Goal: Task Accomplishment & Management: Complete application form

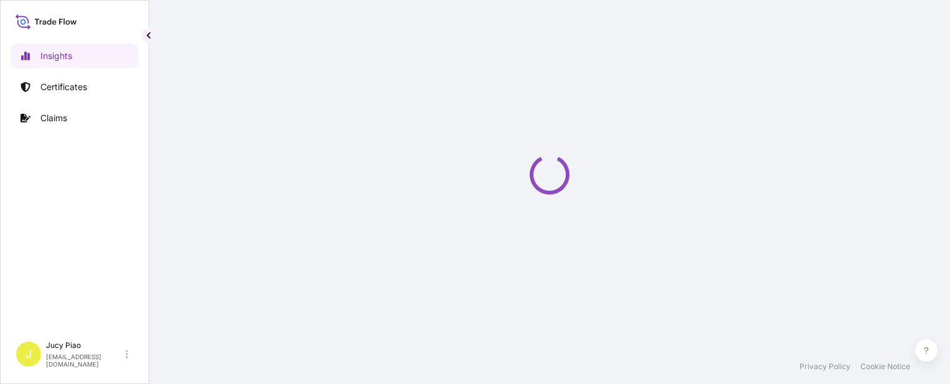
select select "2025"
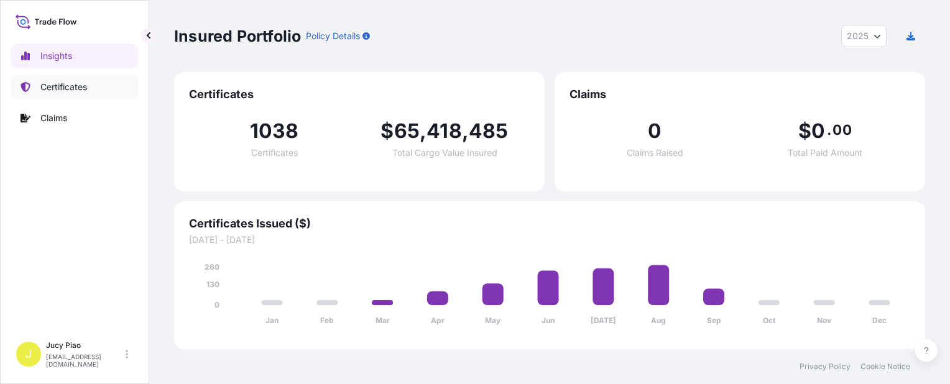
click at [98, 96] on link "Certificates" at bounding box center [75, 87] width 128 height 25
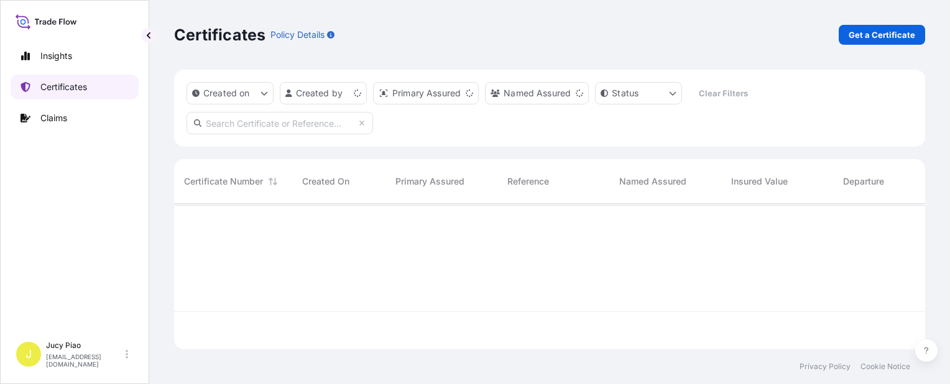
scroll to position [143, 741]
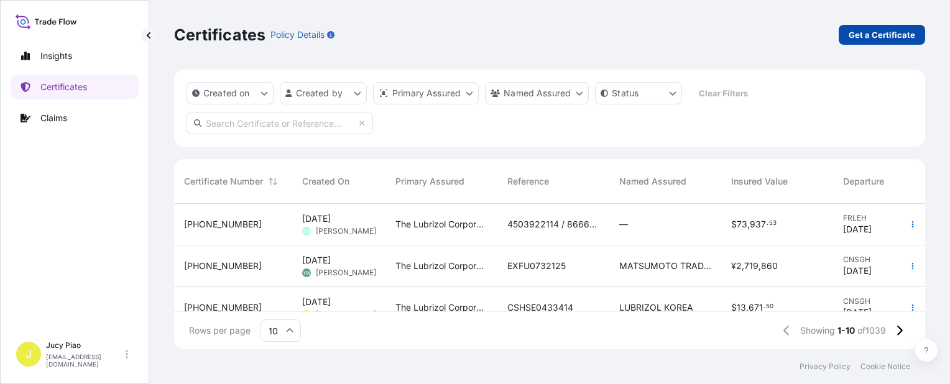
click at [871, 35] on p "Get a Certificate" at bounding box center [882, 35] width 67 height 12
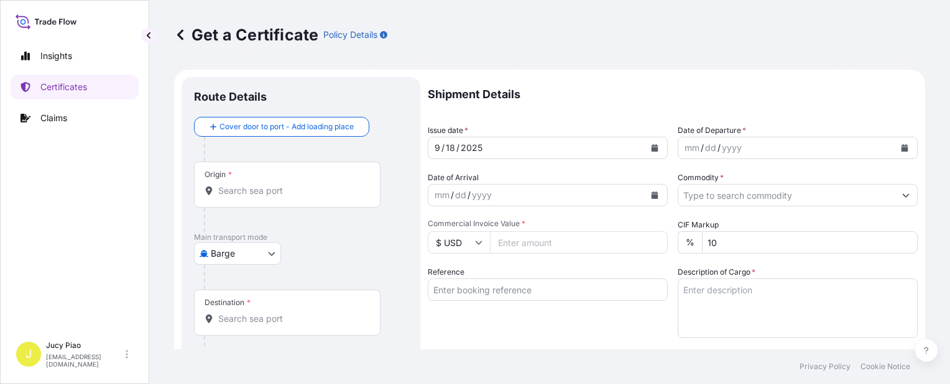
click at [262, 254] on body "Insights Certificates Claims J Jucy Piao [EMAIL_ADDRESS][DOMAIN_NAME] Get a Cer…" at bounding box center [475, 192] width 950 height 384
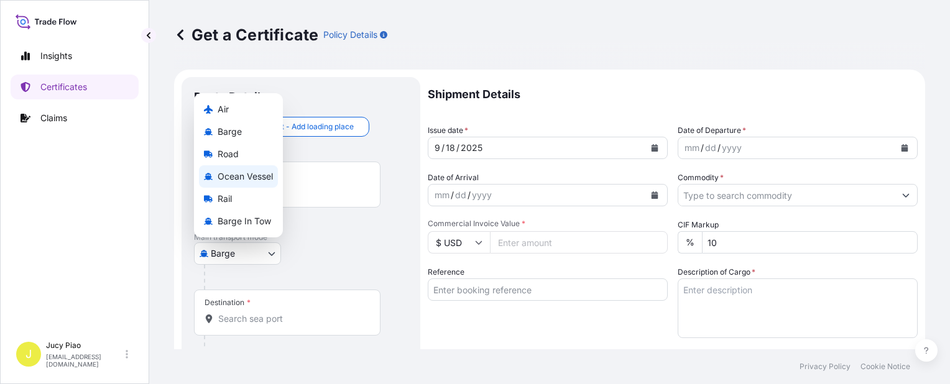
click at [262, 169] on div "Ocean Vessel" at bounding box center [238, 176] width 79 height 22
select select "Ocean Vessel"
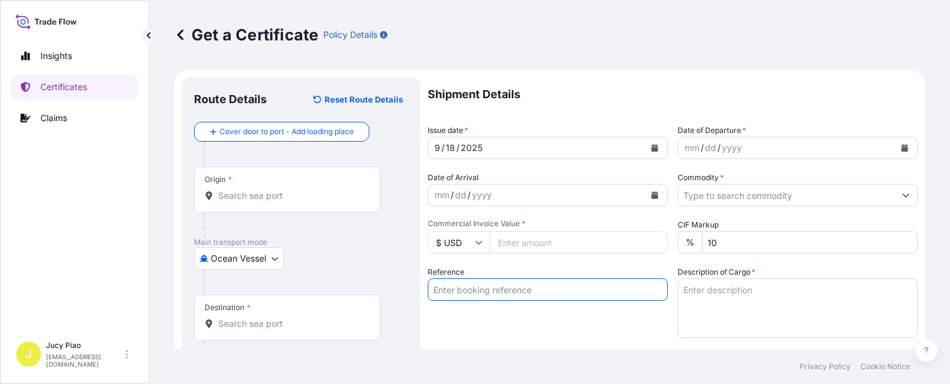
click at [501, 293] on input "Reference" at bounding box center [548, 290] width 240 height 22
paste input "SNLFSHJL02EJ665"
type input "SNLFSHJL02EJ665"
click at [490, 307] on div "Reference SNLFSHJL02EJ665" at bounding box center [548, 302] width 240 height 72
click at [294, 198] on input "Origin *" at bounding box center [291, 196] width 147 height 12
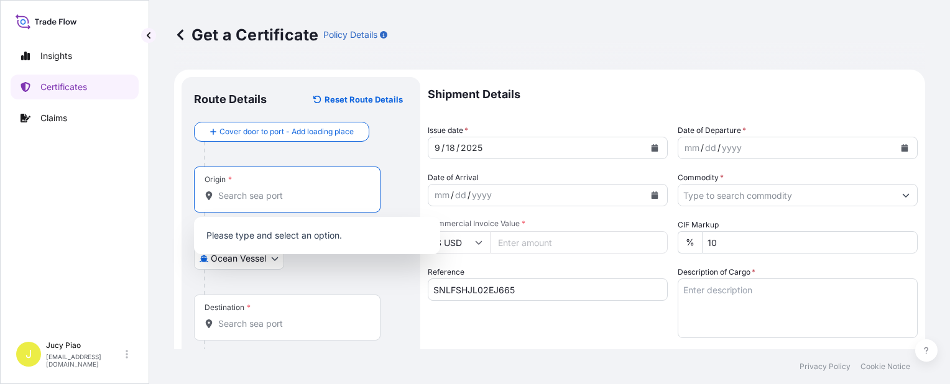
paste input "[GEOGRAPHIC_DATA],"
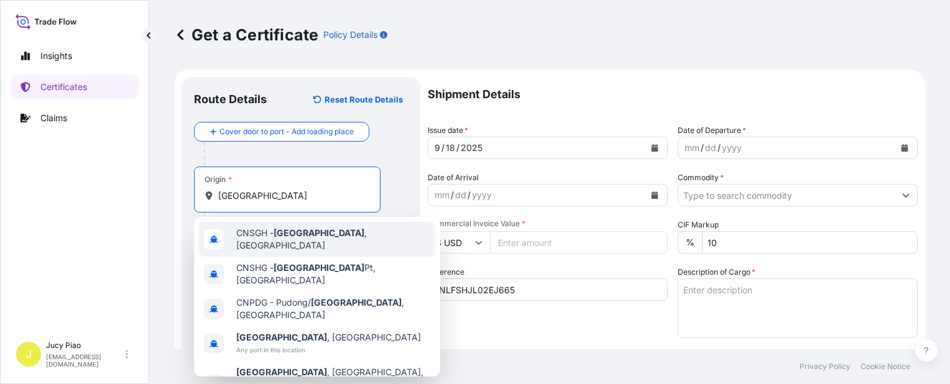
click at [260, 235] on span "CNSGH - [GEOGRAPHIC_DATA] , [GEOGRAPHIC_DATA]" at bounding box center [333, 239] width 194 height 25
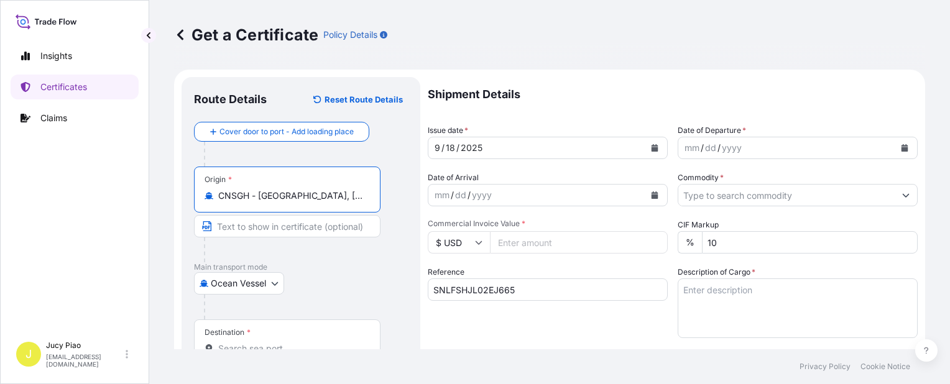
drag, startPoint x: 261, startPoint y: 198, endPoint x: 338, endPoint y: 196, distance: 77.1
click at [338, 196] on input "CNSGH - [GEOGRAPHIC_DATA], [GEOGRAPHIC_DATA]" at bounding box center [291, 196] width 147 height 12
drag, startPoint x: 258, startPoint y: 198, endPoint x: 338, endPoint y: 203, distance: 80.4
click at [338, 203] on div "Origin * CNSGH - [GEOGRAPHIC_DATA], [GEOGRAPHIC_DATA]" at bounding box center [287, 190] width 187 height 46
type input "CNSGH - [GEOGRAPHIC_DATA], [GEOGRAPHIC_DATA]"
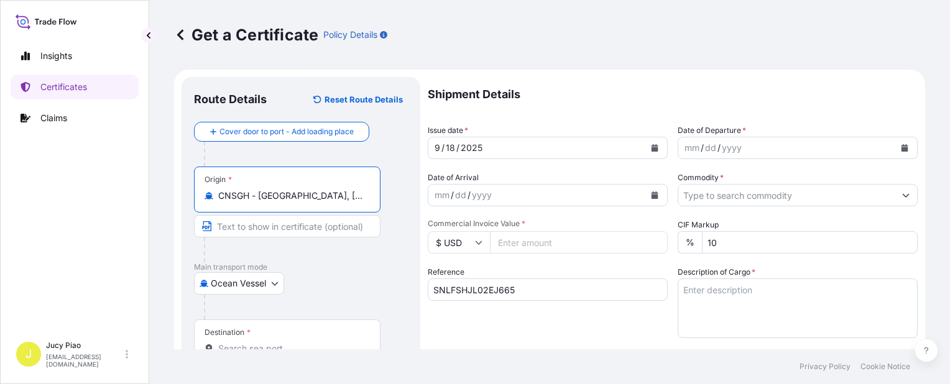
click at [297, 229] on input "Text to appear on certificate" at bounding box center [287, 226] width 187 height 22
paste input "[GEOGRAPHIC_DATA], [GEOGRAPHIC_DATA]"
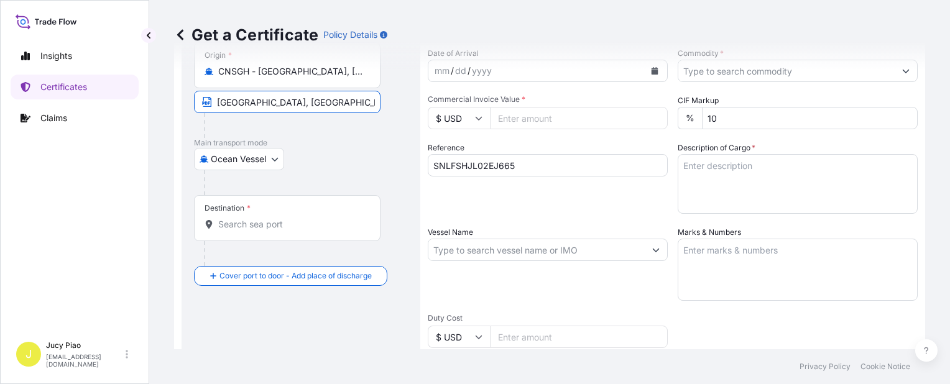
type input "[GEOGRAPHIC_DATA], [GEOGRAPHIC_DATA]"
click at [276, 225] on input "Destination *" at bounding box center [291, 224] width 147 height 12
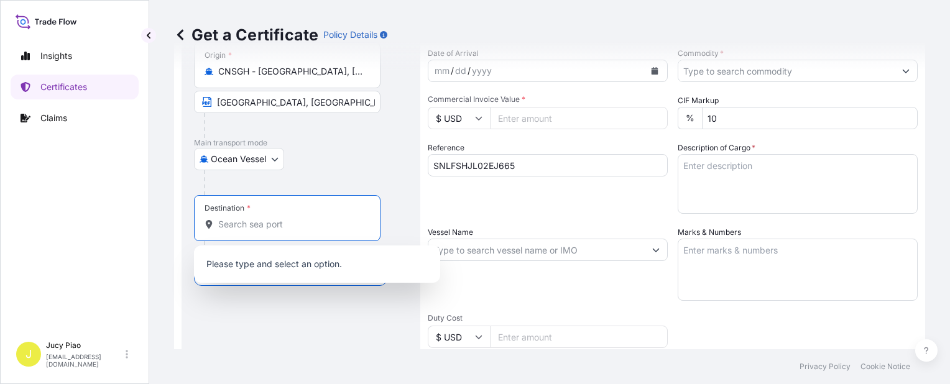
paste input "[GEOGRAPHIC_DATA]"
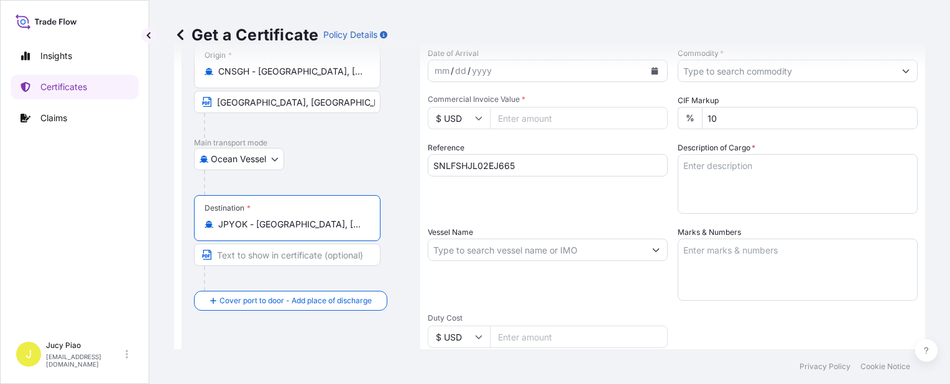
drag, startPoint x: 258, startPoint y: 227, endPoint x: 334, endPoint y: 225, distance: 75.9
click at [334, 225] on input "JPYOK - [GEOGRAPHIC_DATA], [GEOGRAPHIC_DATA]" at bounding box center [291, 224] width 147 height 12
type input "JPYOK - [GEOGRAPHIC_DATA], [GEOGRAPHIC_DATA]"
click at [280, 257] on input "Text to appear on certificate" at bounding box center [287, 255] width 187 height 22
paste input "[GEOGRAPHIC_DATA], [GEOGRAPHIC_DATA]"
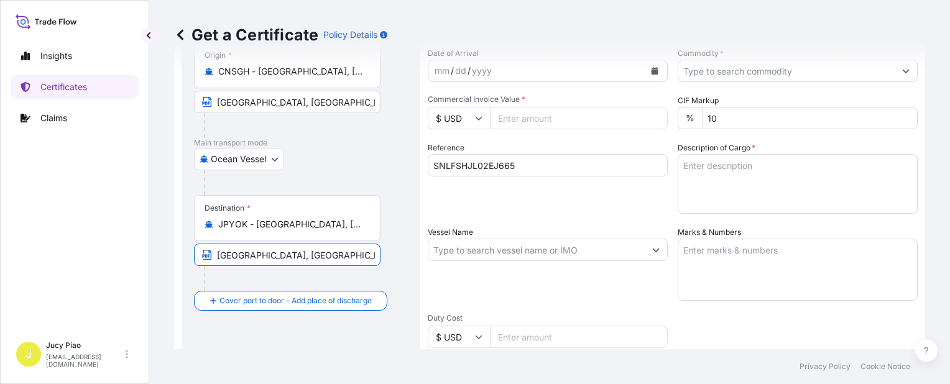
scroll to position [62, 0]
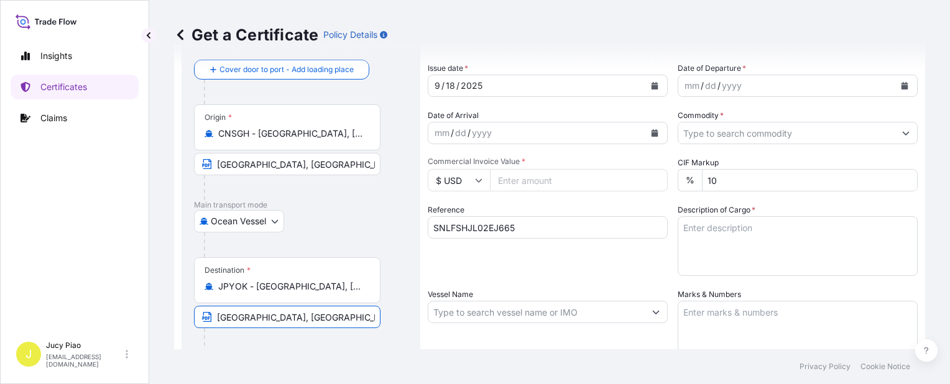
type input "[GEOGRAPHIC_DATA], [GEOGRAPHIC_DATA]"
click at [453, 84] on div "18" at bounding box center [451, 85] width 12 height 15
click at [451, 85] on div "18" at bounding box center [451, 85] width 12 height 15
click at [684, 83] on div "mm" at bounding box center [691, 85] width 17 height 15
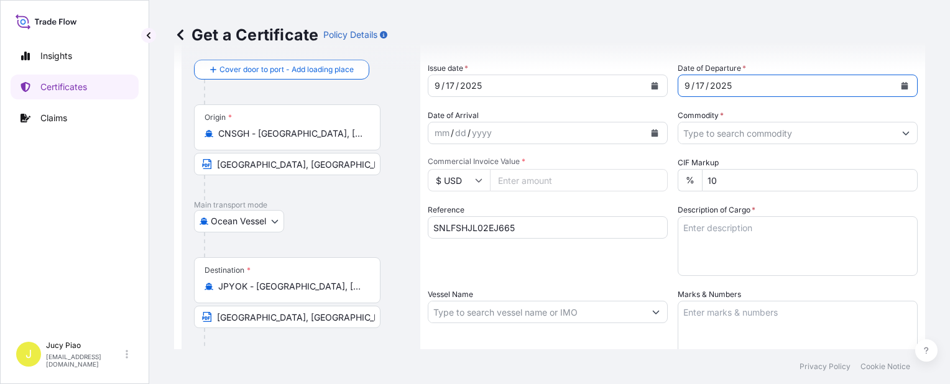
click at [739, 131] on input "Commodity *" at bounding box center [786, 133] width 216 height 22
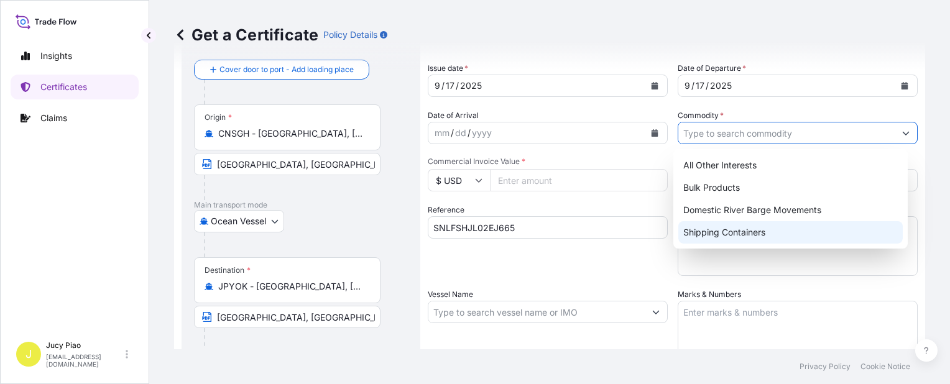
click at [708, 231] on div "Shipping Containers" at bounding box center [790, 232] width 224 height 22
type input "Shipping Containers"
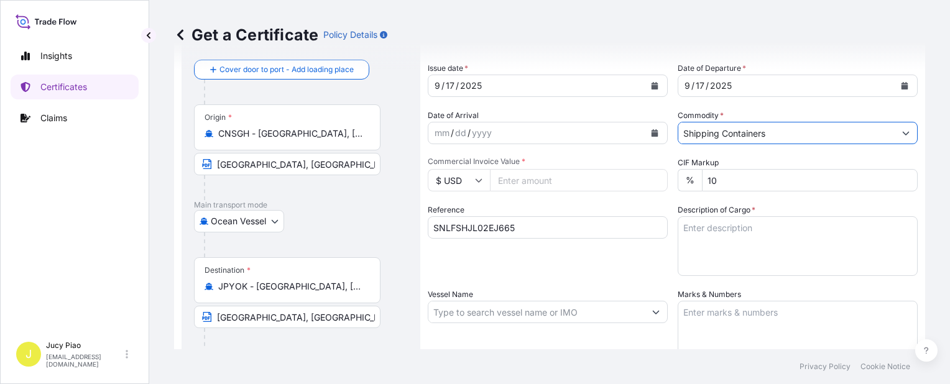
click at [473, 183] on input "$ USD" at bounding box center [459, 180] width 62 height 22
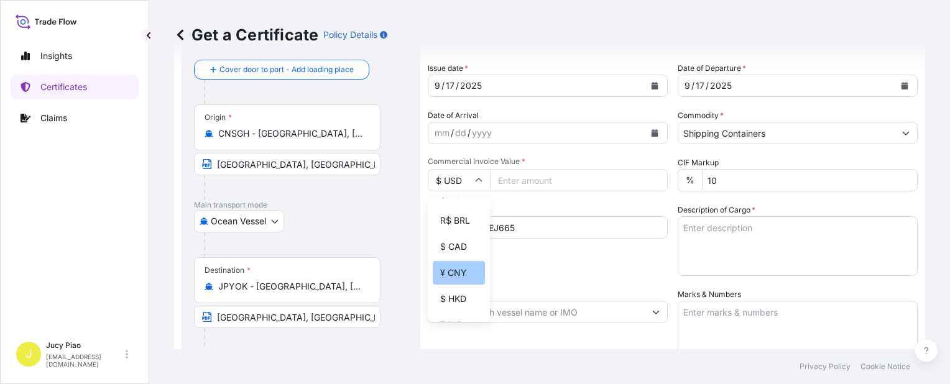
scroll to position [187, 0]
click at [456, 300] on div "¥ JPY" at bounding box center [459, 289] width 52 height 24
type input "¥ JPY"
click at [510, 180] on input "Commercial Invoice Value *" at bounding box center [579, 180] width 178 height 22
paste input "2610400"
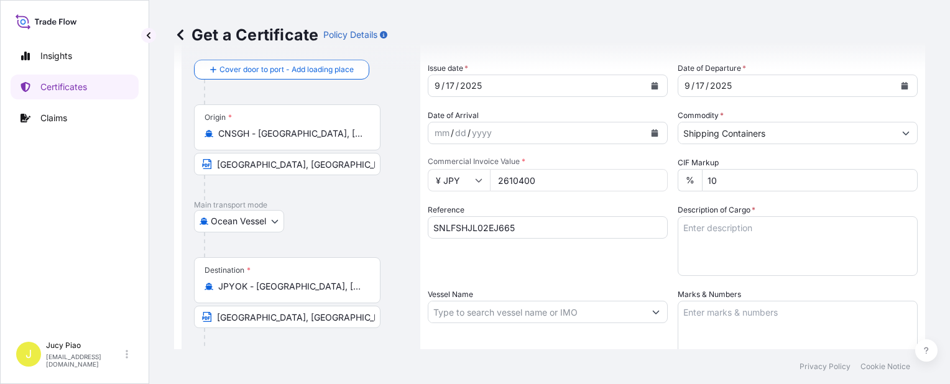
type input "2610400"
click at [807, 250] on textarea "Description of Cargo *" at bounding box center [798, 246] width 240 height 60
paste textarea "MERQUAT(TM) 3330PR POLYMER, 1H1 PLASTIC DRU MERQUAT(TM) 550PR POLYMER, 1H1 PLAS…"
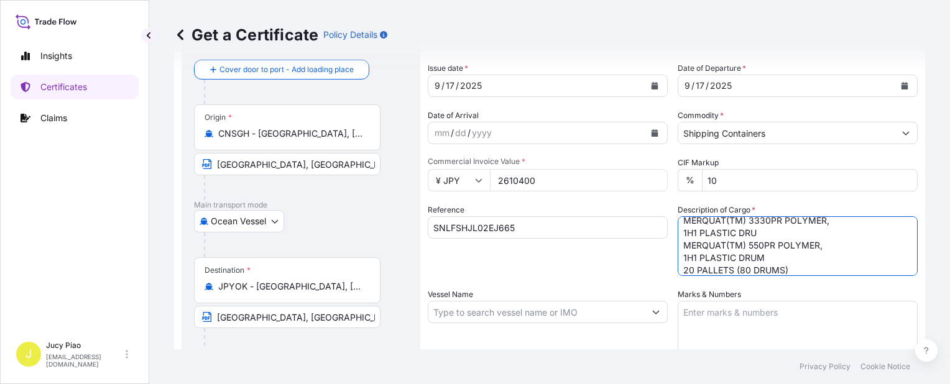
scroll to position [124, 0]
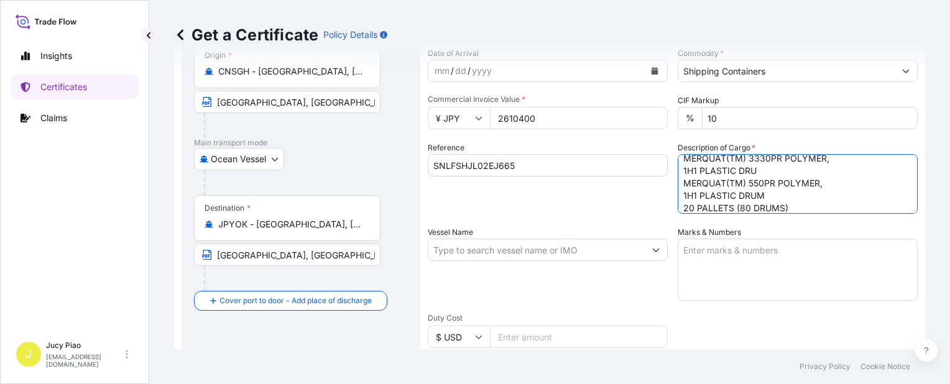
type textarea "MERQUAT(TM) 3330PR POLYMER, 1H1 PLASTIC DRU MERQUAT(TM) 550PR POLYMER, 1H1 PLAS…"
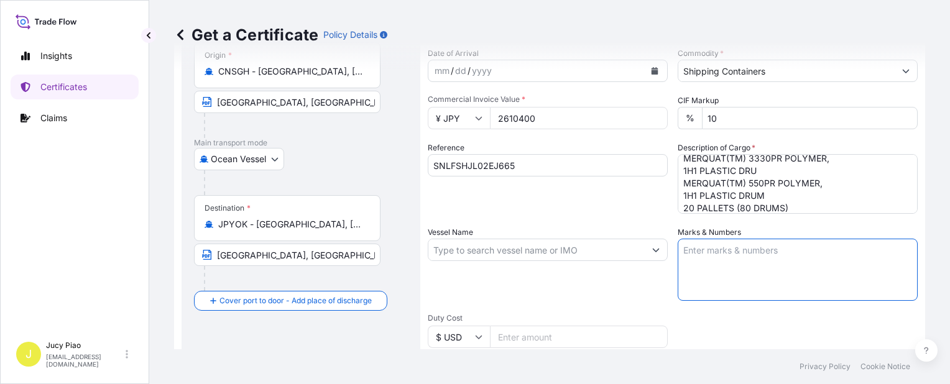
click at [760, 267] on textarea "Marks & Numbers" at bounding box center [798, 270] width 240 height 62
paste textarea "LUBRIZOL 502505000755"
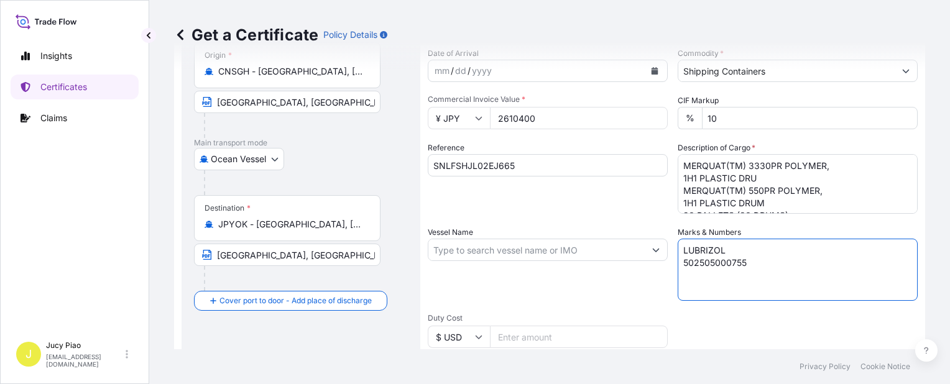
type textarea "LUBRIZOL 502505000755"
click at [680, 179] on textarea "MERQUAT(TM) 3330PR POLYMER, 1H1 PLASTIC DRU MERQUAT(TM) 550PR POLYMER, 1H1 PLAS…" at bounding box center [798, 184] width 240 height 60
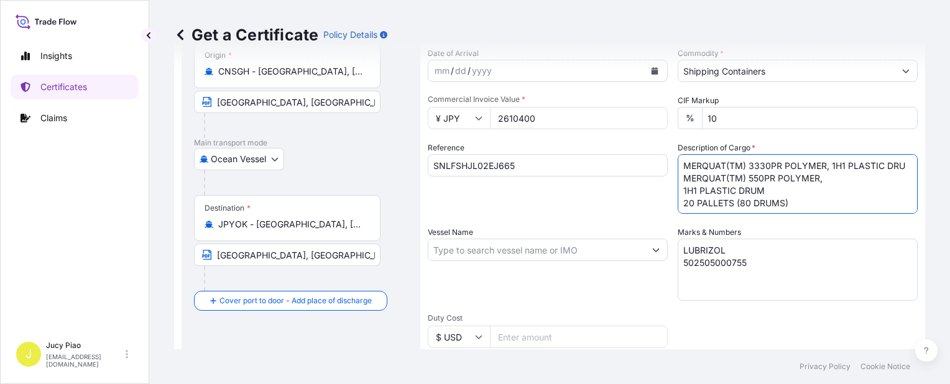
click at [678, 203] on textarea "MERQUAT(TM) 3330PR POLYMER, 1H1 PLASTIC DRU MERQUAT(TM) 550PR POLYMER, 1H1 PLAS…" at bounding box center [798, 184] width 240 height 60
type textarea "MERQUAT(TM) 3330PR POLYMER, 1H1 PLASTIC DRU MERQUAT(TM) 550PR POLYMER, 1H1 PLAS…"
click at [478, 250] on input "Vessel Name" at bounding box center [536, 250] width 216 height 22
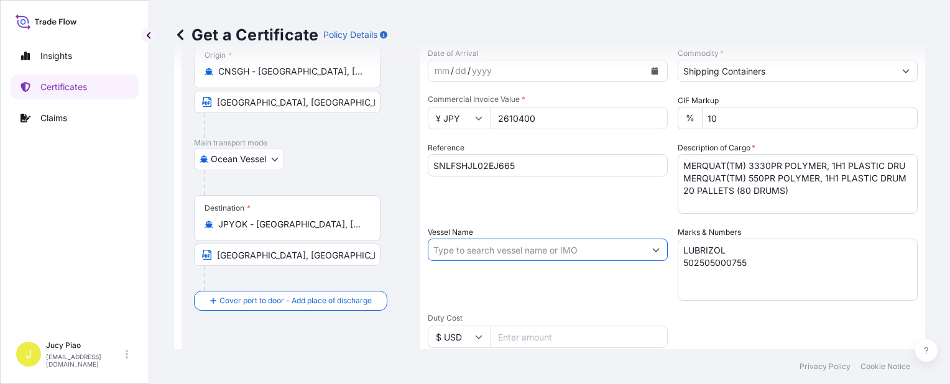
paste input "SIRI BHUM"
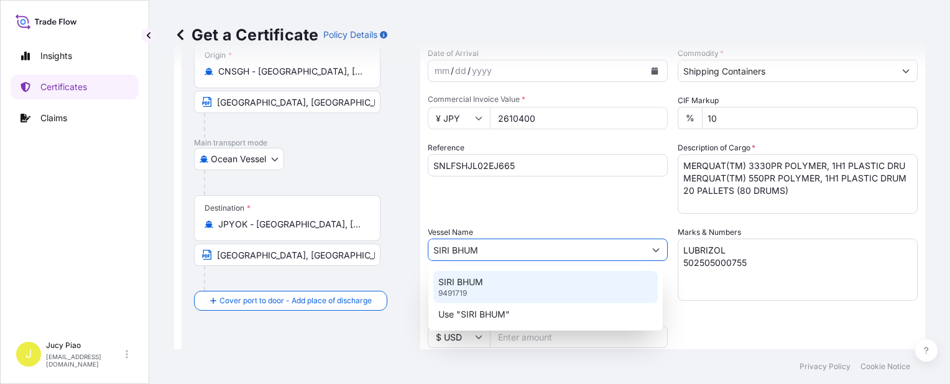
click at [485, 284] on div "SIRI BHUM 9491719" at bounding box center [545, 287] width 224 height 32
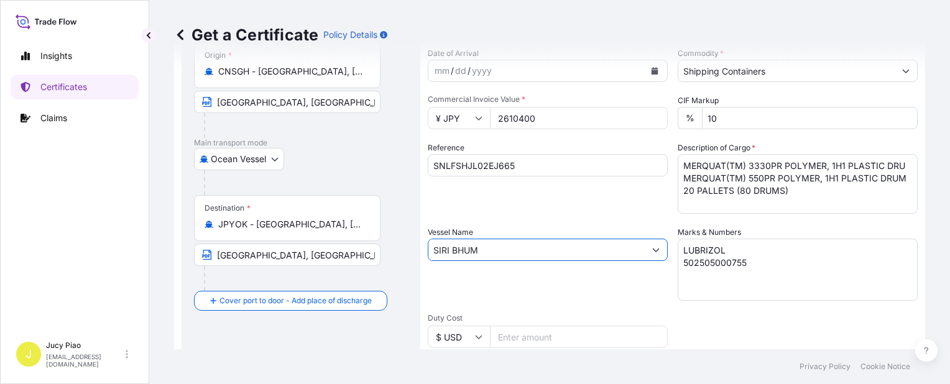
type input "SIRI BHUM"
click at [485, 284] on div "Vessel Name [PERSON_NAME]" at bounding box center [548, 263] width 240 height 75
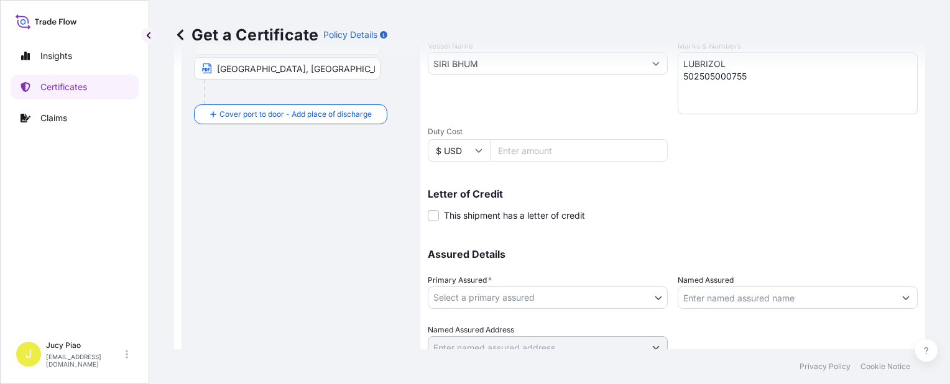
scroll to position [361, 0]
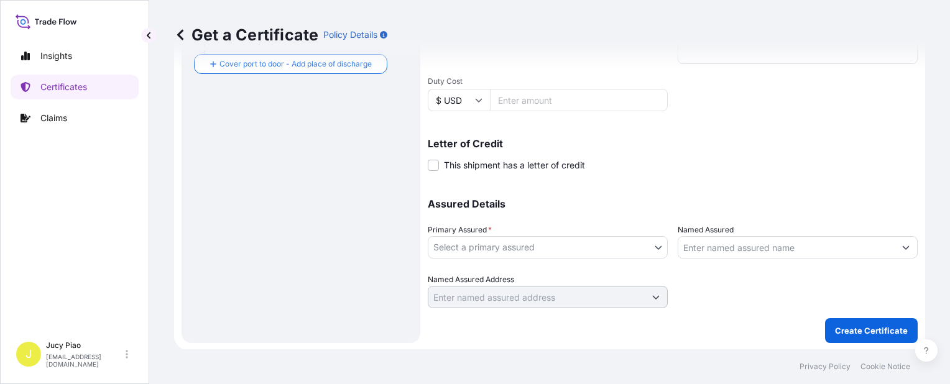
click at [495, 253] on body "0 options available. 2 options available. Insights Certificates Claims J Jucy P…" at bounding box center [475, 192] width 950 height 384
click at [477, 275] on div "The Lubrizol Corporation" at bounding box center [545, 278] width 225 height 22
select select "31566"
click at [691, 244] on input "Named Assured" at bounding box center [786, 247] width 216 height 22
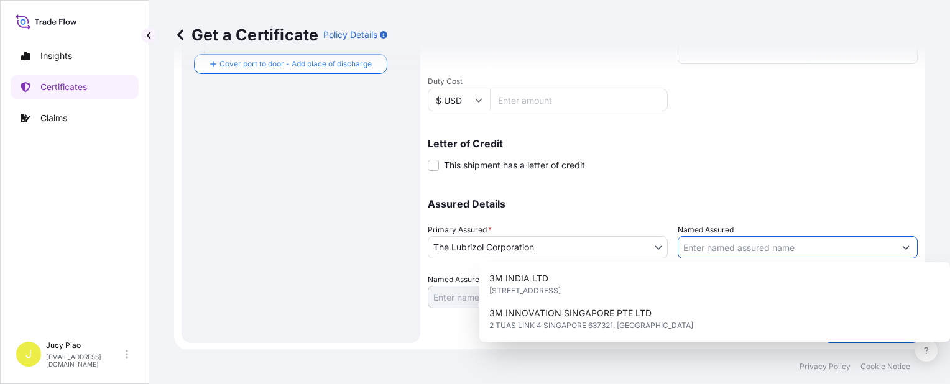
paste input "MATSUMOTO TRADING CO LTD"
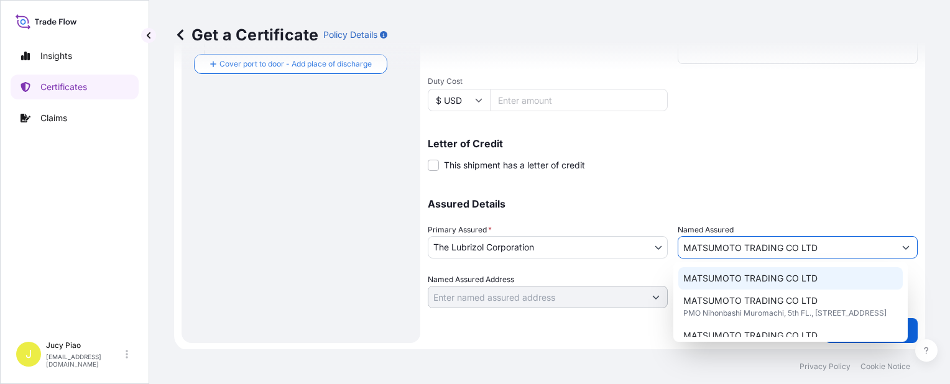
click at [702, 275] on span "MATSUMOTO TRADING CO LTD" at bounding box center [750, 278] width 134 height 12
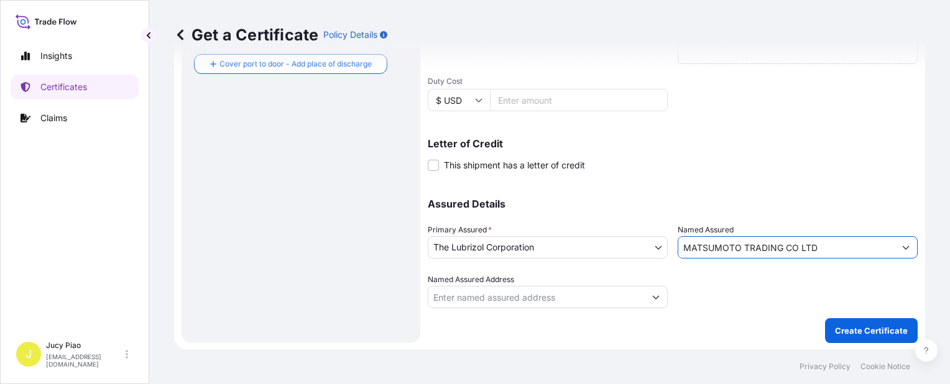
type input "MATSUMOTO TRADING CO LTD"
click at [737, 206] on p "Assured Details" at bounding box center [673, 204] width 490 height 10
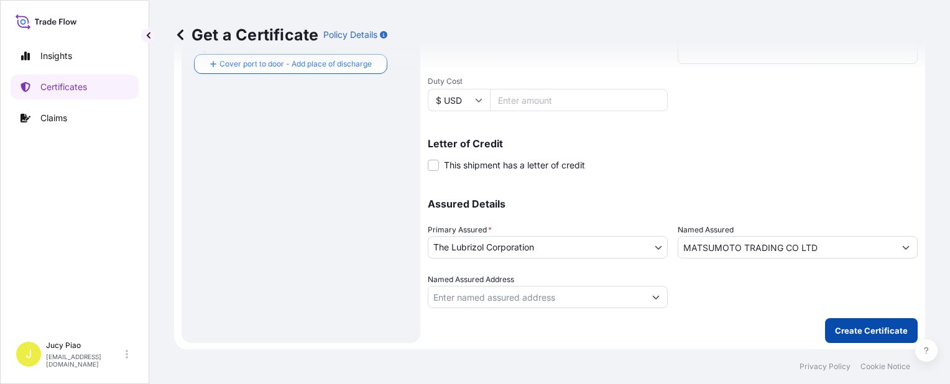
click at [836, 330] on p "Create Certificate" at bounding box center [871, 331] width 73 height 12
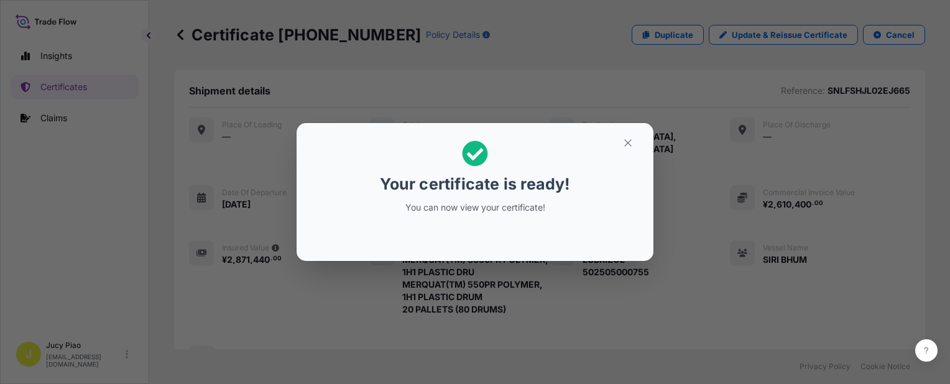
click at [645, 141] on section "Your certificate is ready! You can now view your certificate!" at bounding box center [475, 192] width 357 height 138
click at [630, 141] on icon "button" at bounding box center [627, 142] width 7 height 7
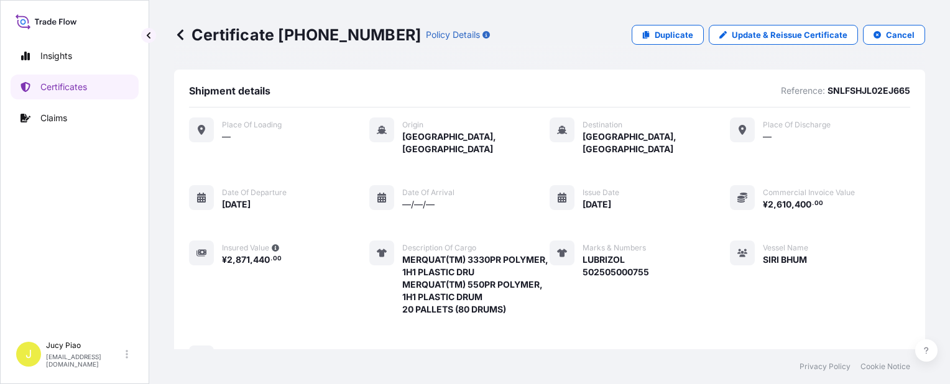
click at [706, 178] on div "Place of Loading — Origin [GEOGRAPHIC_DATA], [GEOGRAPHIC_DATA] Destination [GEO…" at bounding box center [549, 245] width 721 height 254
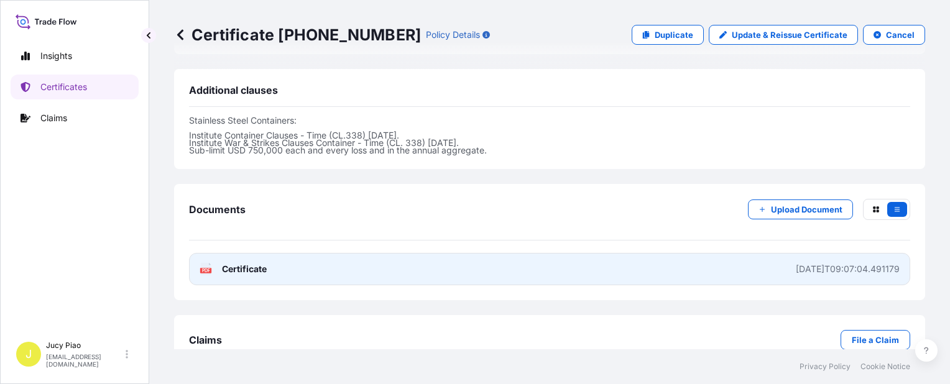
click at [691, 257] on link "PDF Certificate [DATE]T09:07:04.491179" at bounding box center [549, 269] width 721 height 32
